Goal: Task Accomplishment & Management: Manage account settings

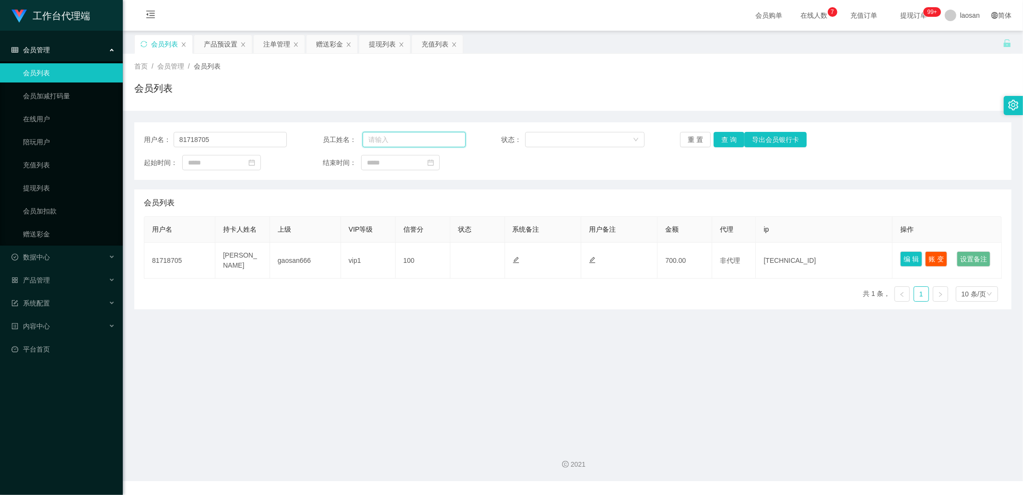
click at [404, 139] on input "text" at bounding box center [414, 139] width 103 height 15
drag, startPoint x: 257, startPoint y: 142, endPoint x: 164, endPoint y: 140, distance: 92.6
click at [164, 140] on div "用户名： 81718705" at bounding box center [215, 139] width 143 height 15
paste input "Selina"
type input "Selina"
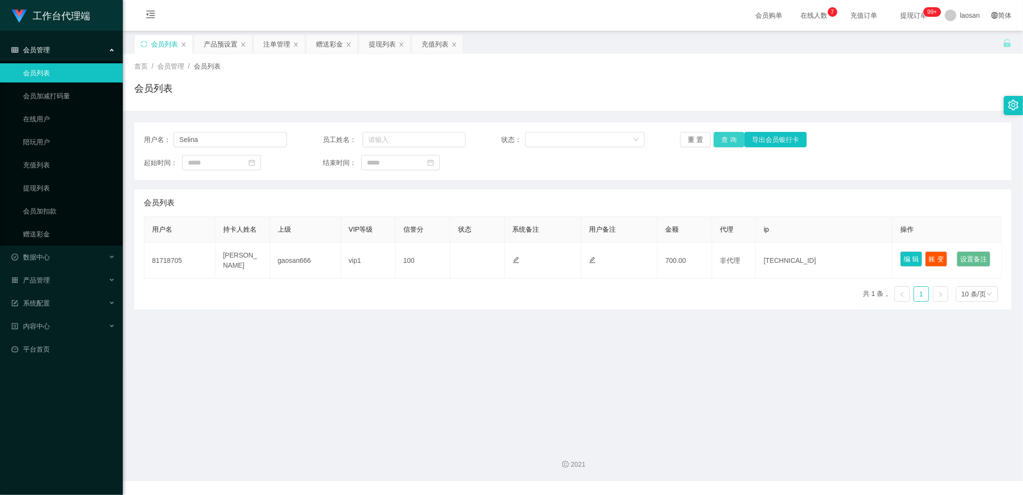
click at [722, 137] on button "查 询" at bounding box center [729, 139] width 31 height 15
drag, startPoint x: 721, startPoint y: 137, endPoint x: 710, endPoint y: 146, distance: 14.3
click at [721, 137] on button "查 询" at bounding box center [729, 139] width 31 height 15
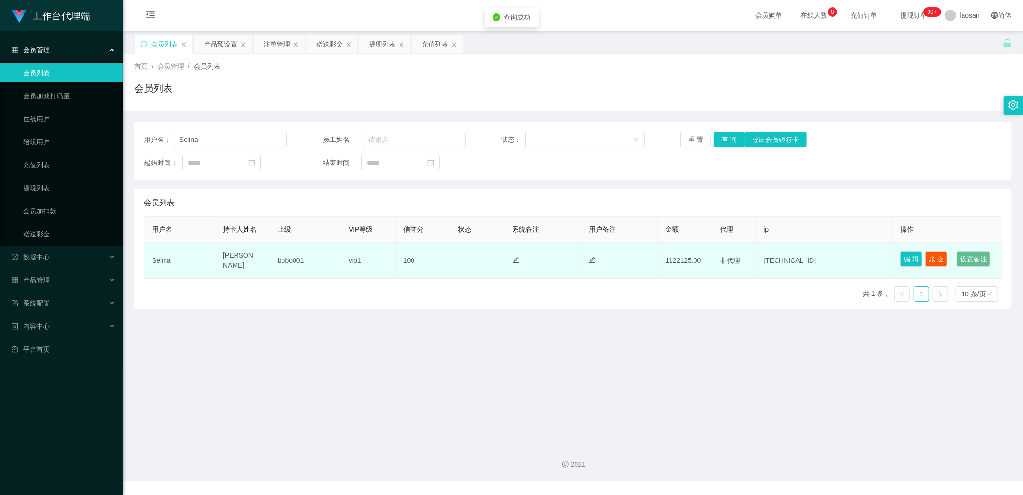
click at [943, 260] on td "编 辑 账 变 设置备注" at bounding box center [947, 261] width 109 height 36
click at [936, 258] on button "账 变" at bounding box center [936, 258] width 22 height 15
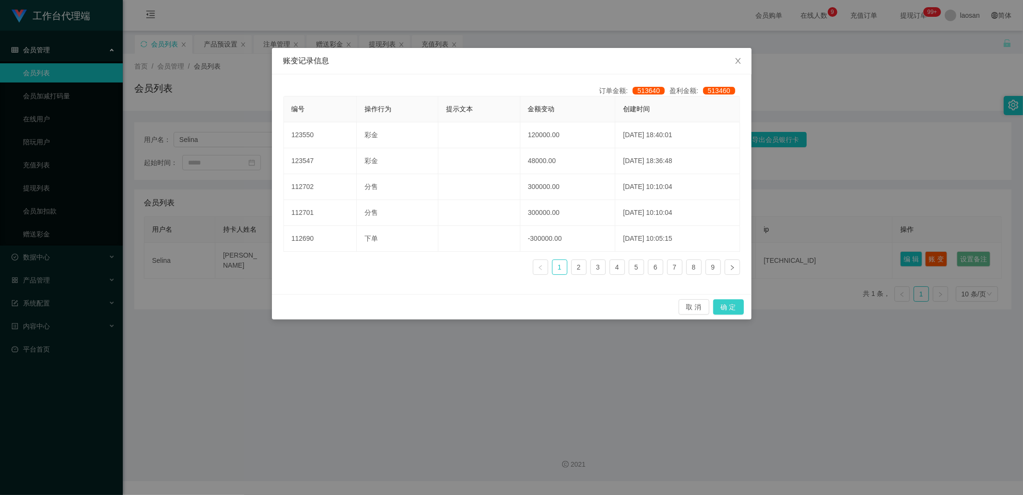
click at [732, 306] on button "确 定" at bounding box center [728, 306] width 31 height 15
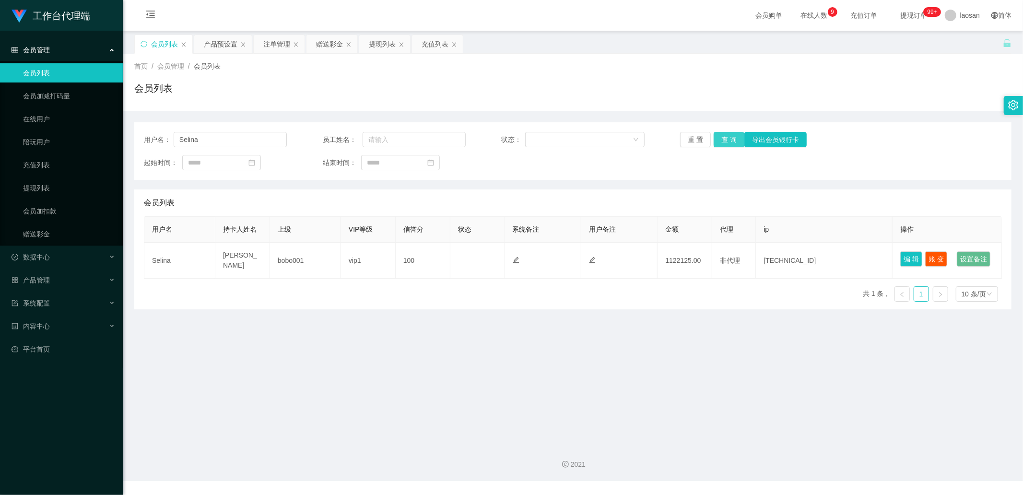
click at [721, 141] on button "查 询" at bounding box center [729, 139] width 31 height 15
